Goal: Task Accomplishment & Management: Complete application form

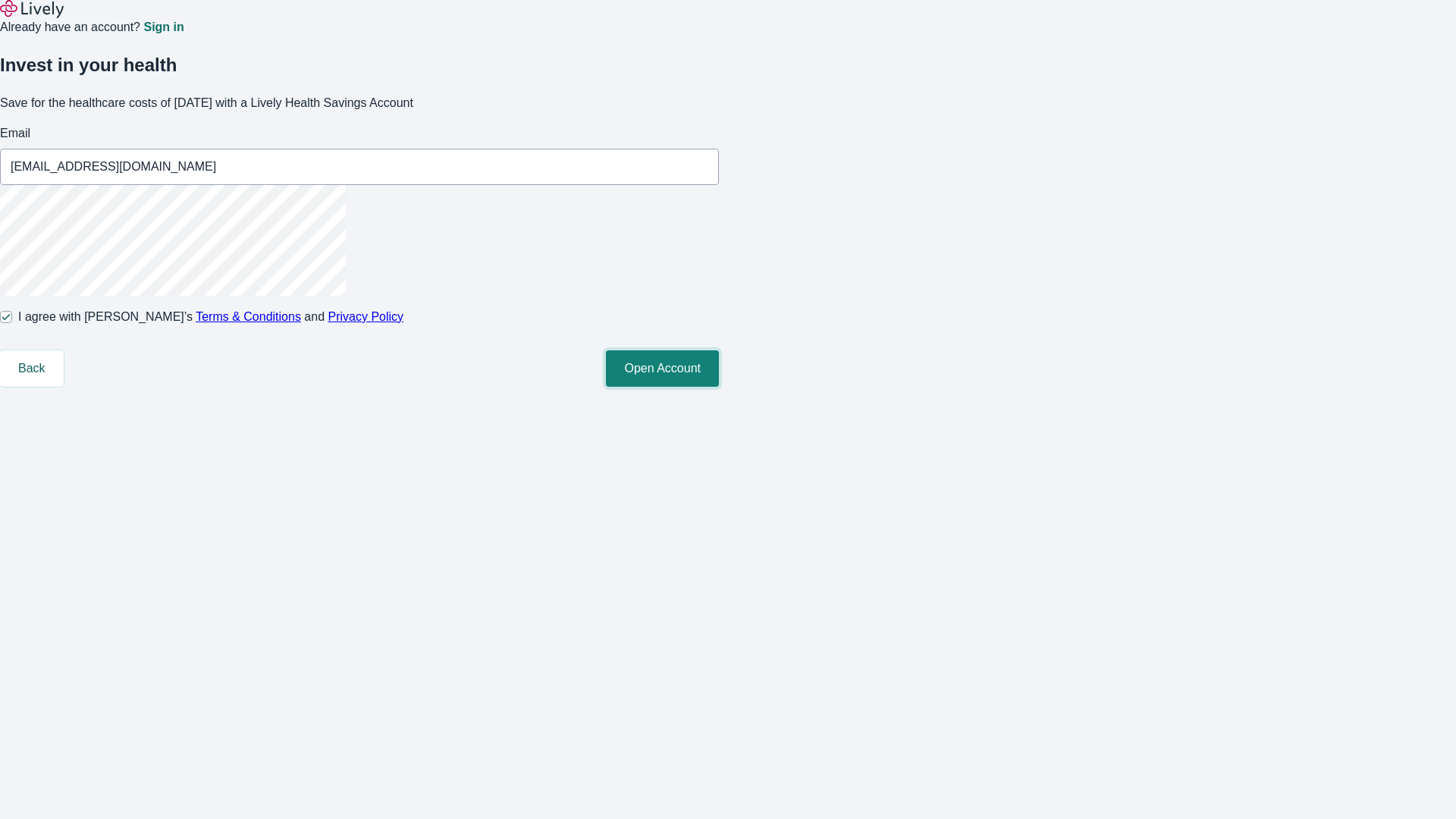
click at [719, 387] on button "Open Account" at bounding box center [662, 368] width 113 height 36
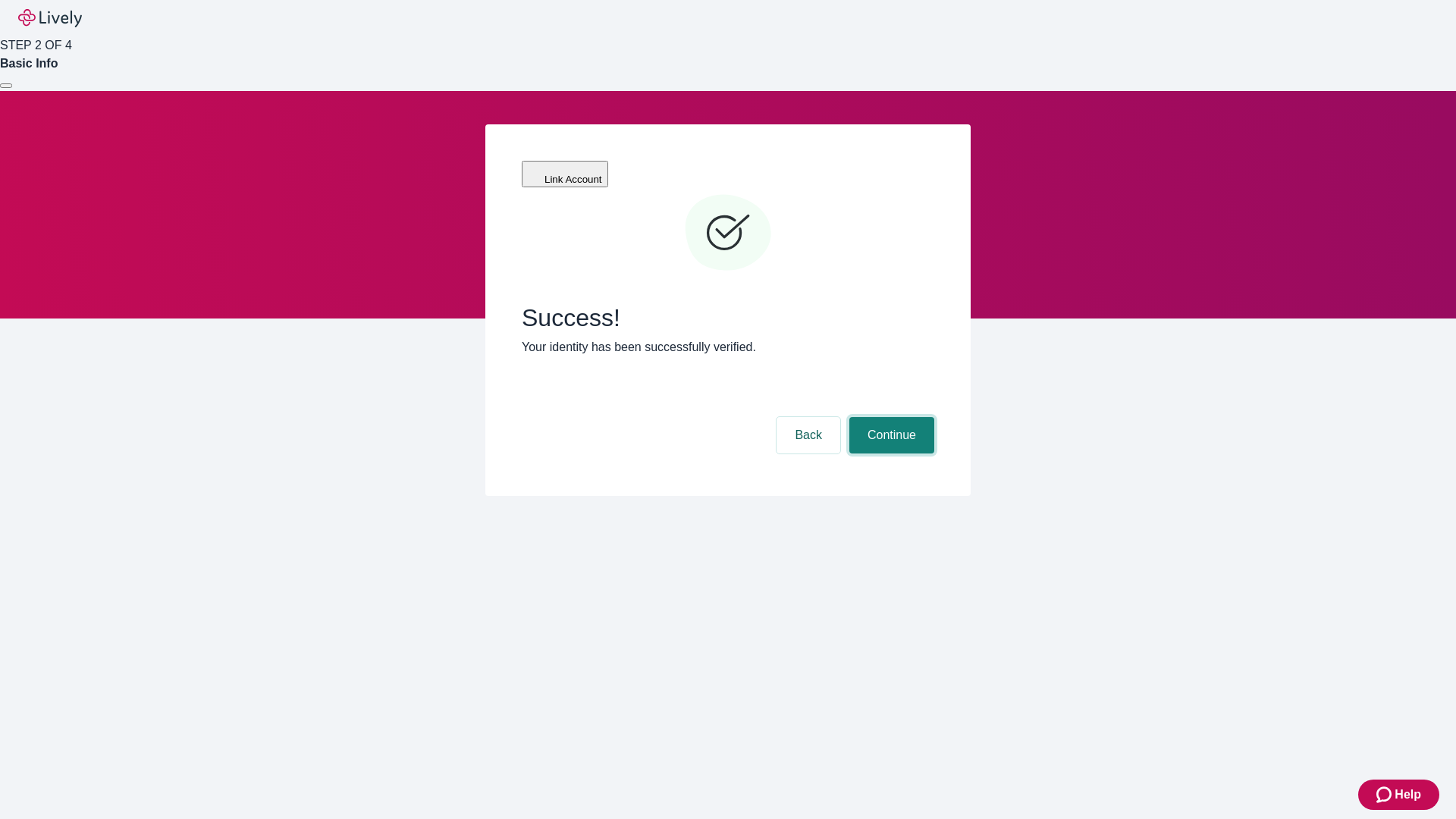
click at [890, 418] on button "Continue" at bounding box center [892, 436] width 85 height 36
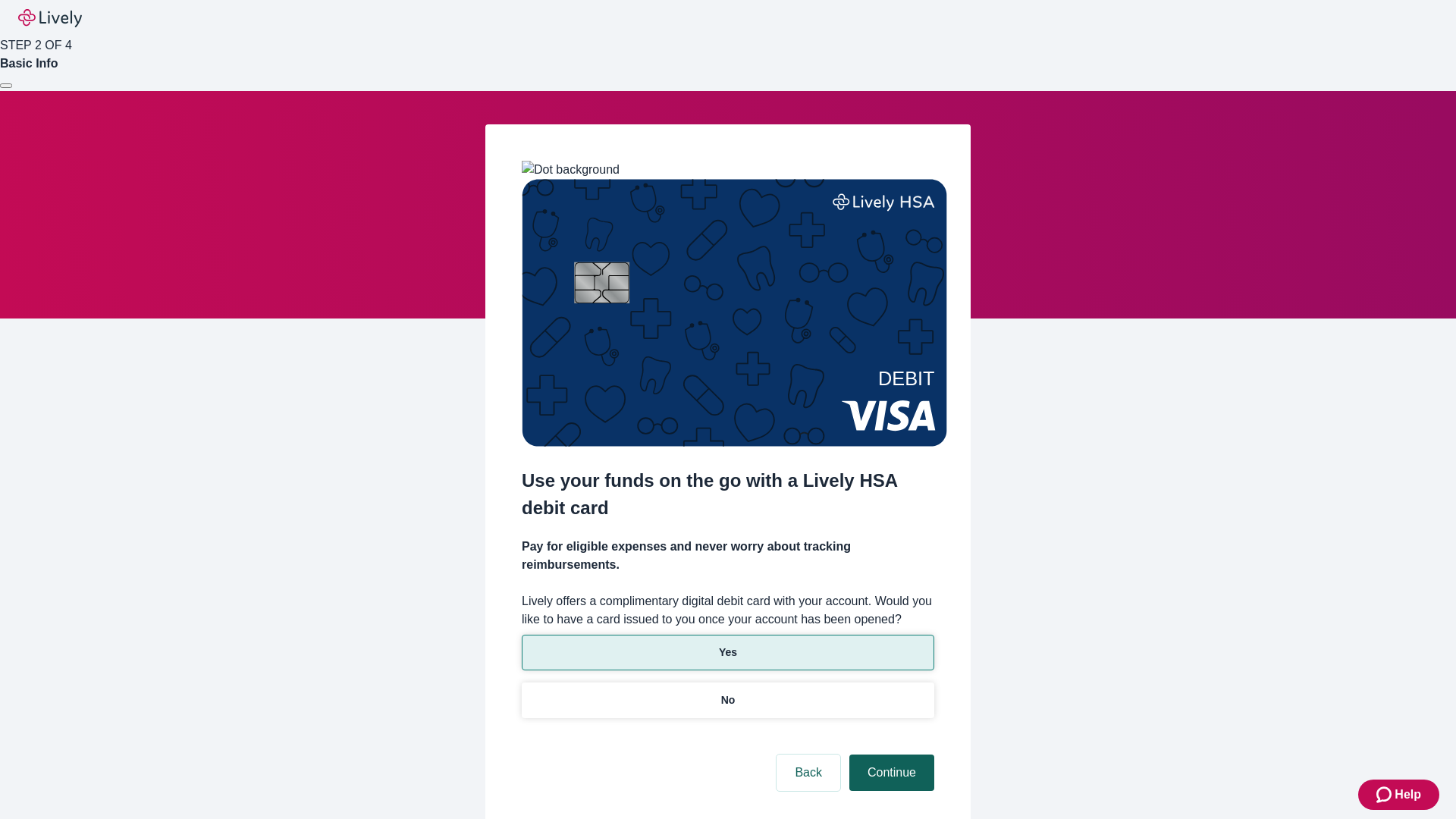
click at [727, 644] on p "Yes" at bounding box center [728, 652] width 18 height 16
click at [890, 755] on button "Continue" at bounding box center [892, 773] width 85 height 36
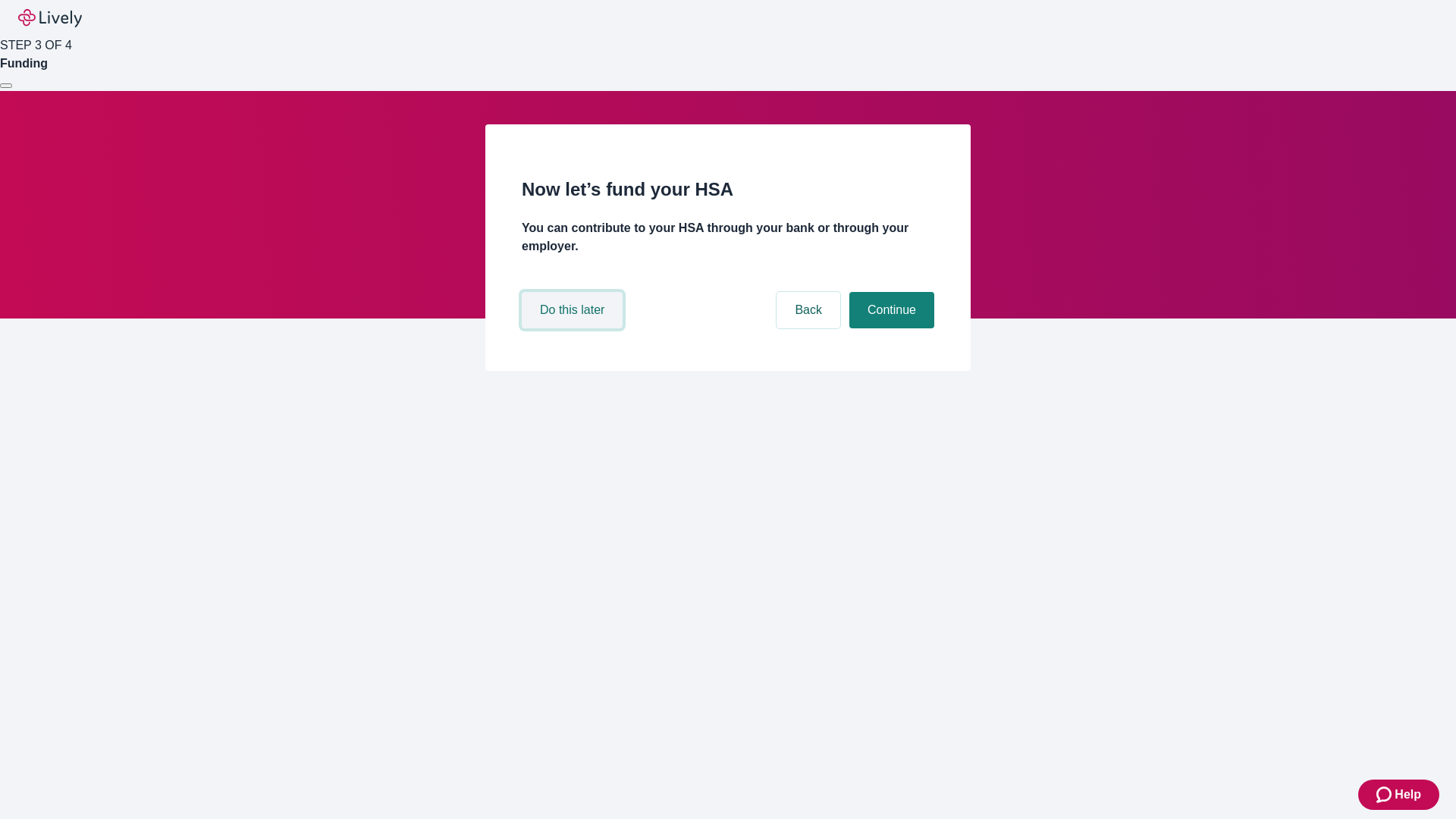
click at [574, 328] on button "Do this later" at bounding box center [572, 310] width 101 height 36
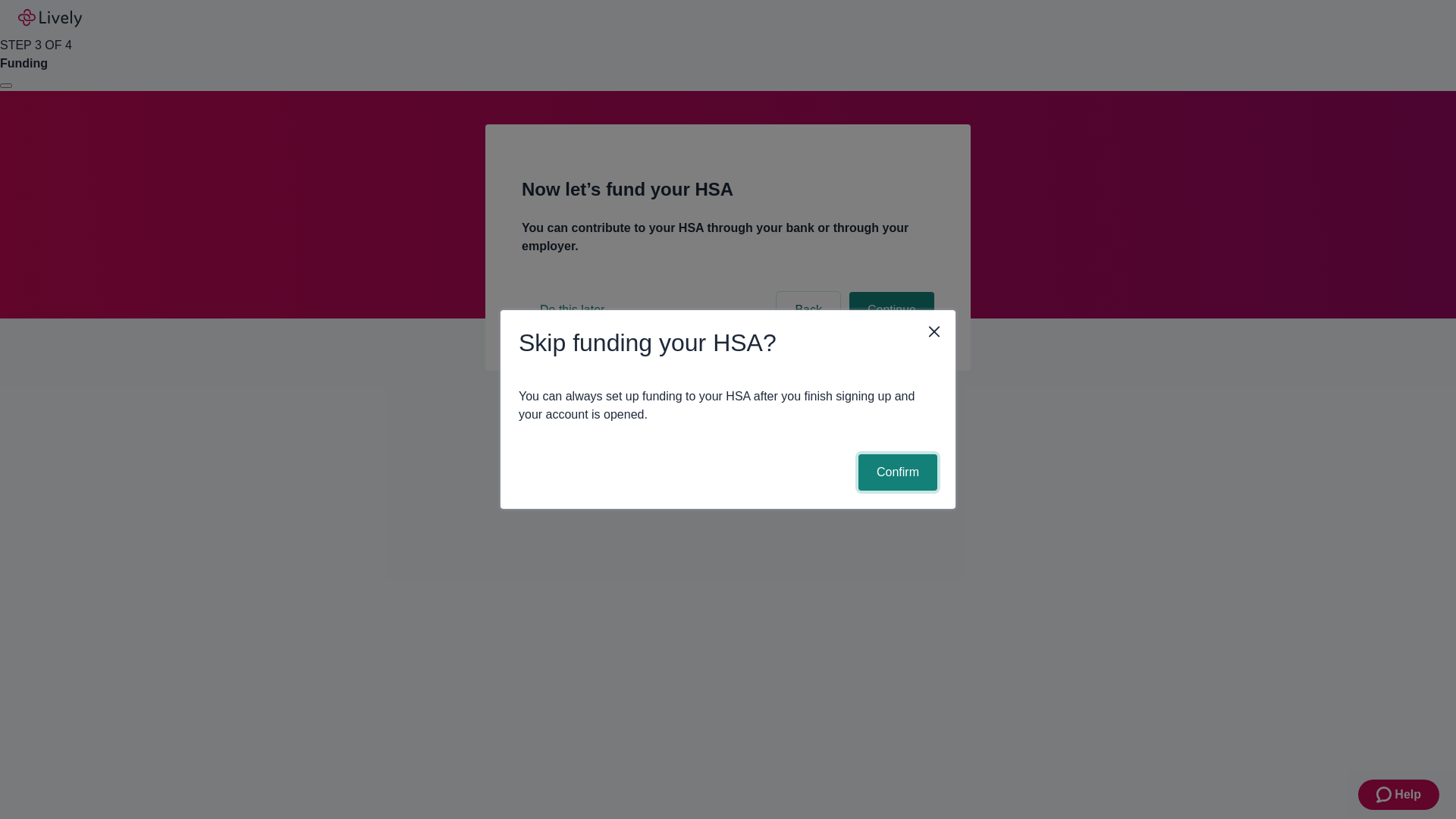
click at [895, 472] on button "Confirm" at bounding box center [898, 472] width 79 height 36
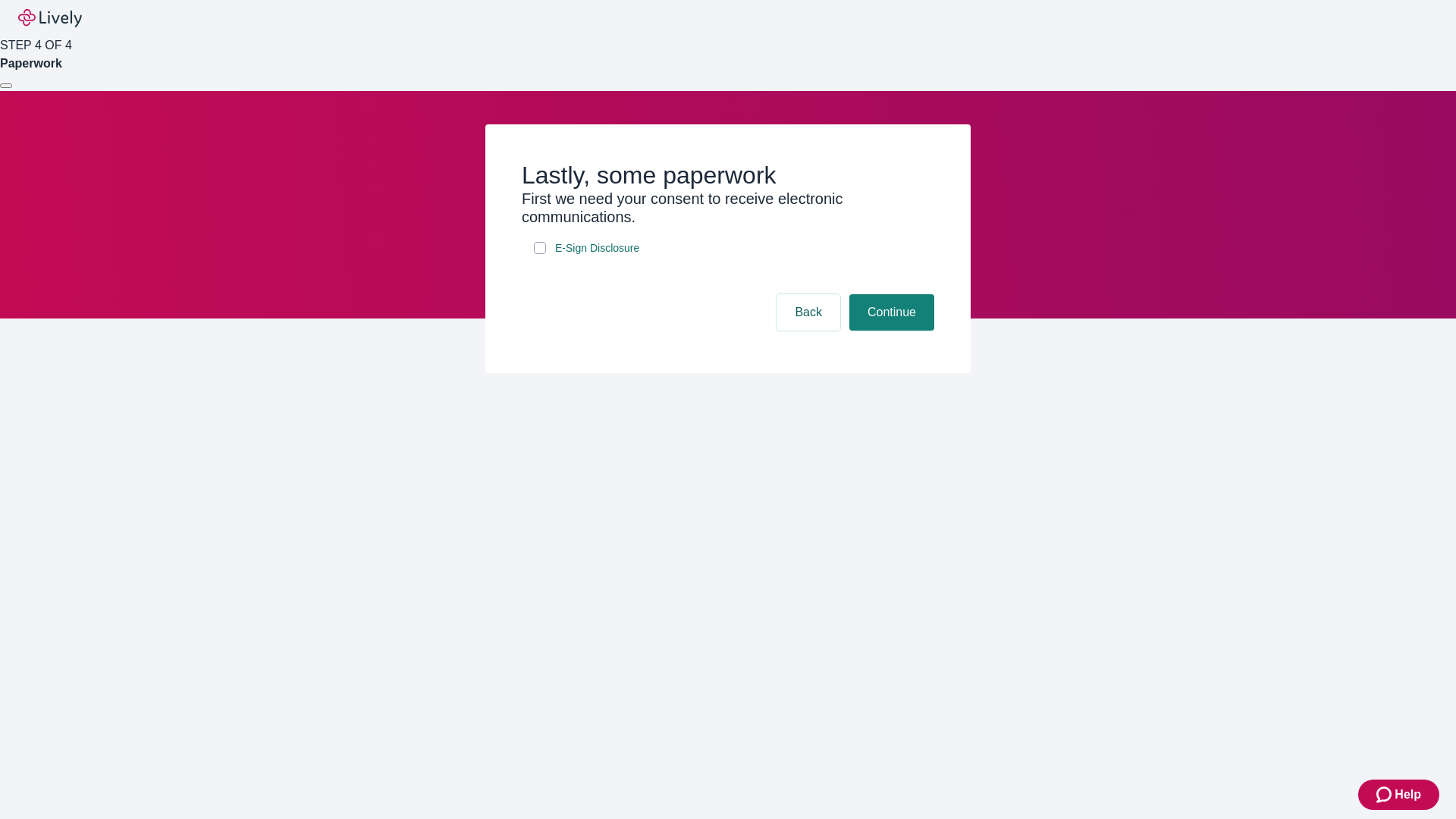
click at [540, 254] on input "E-Sign Disclosure" at bounding box center [539, 248] width 12 height 12
checkbox input "true"
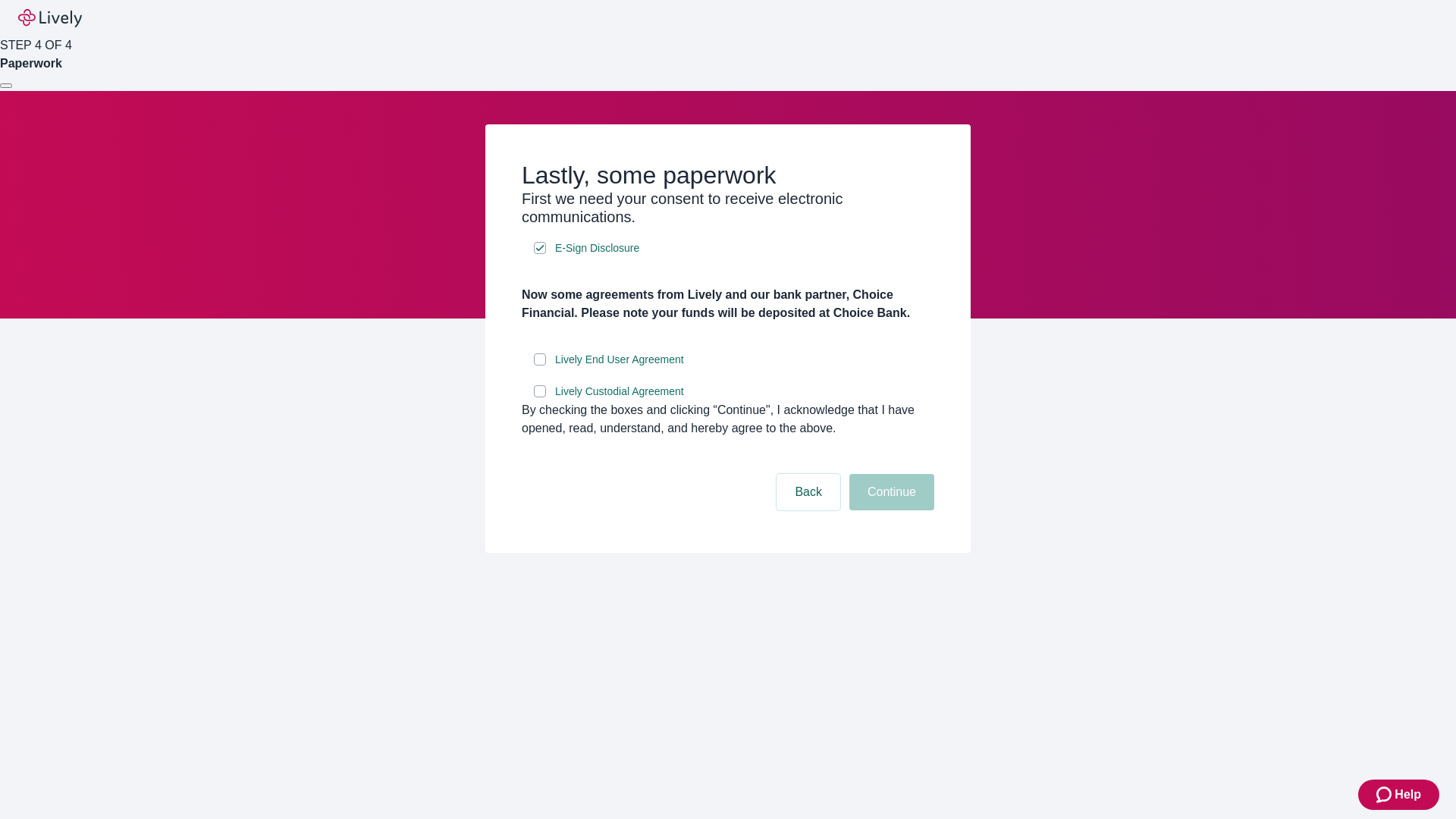
click at [540, 365] on input "Lively End User Agreement" at bounding box center [539, 359] width 12 height 12
checkbox input "true"
click at [540, 398] on input "Lively Custodial Agreement" at bounding box center [539, 391] width 12 height 12
checkbox input "true"
click at [890, 510] on button "Continue" at bounding box center [892, 492] width 85 height 36
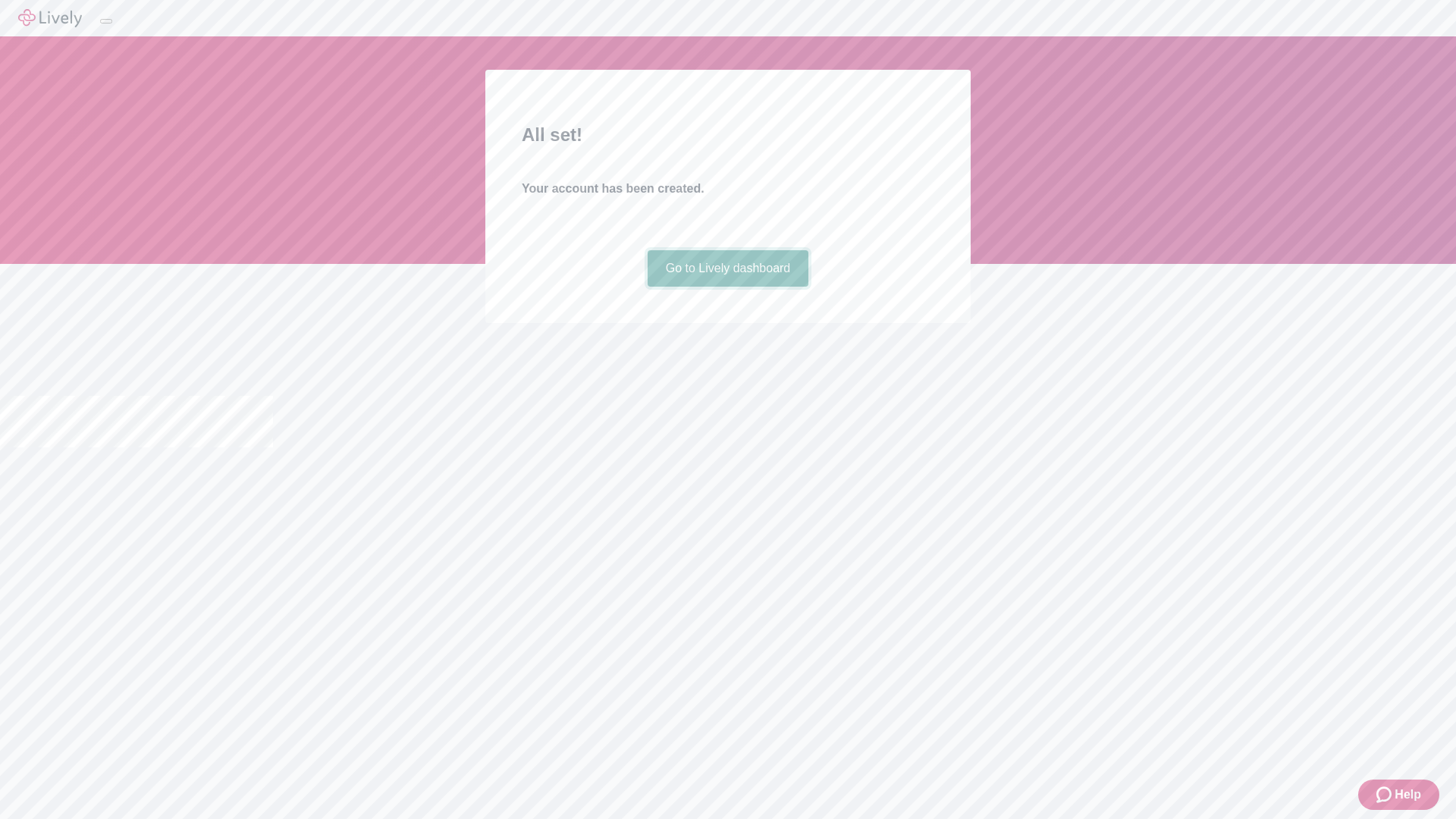
click at [727, 287] on link "Go to Lively dashboard" at bounding box center [729, 268] width 162 height 36
